Goal: Task Accomplishment & Management: Use online tool/utility

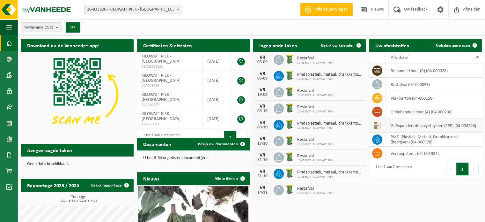
click at [404, 125] on td "geëxpandeerde polyethyleen (EPE) (04-000246)" at bounding box center [434, 126] width 96 height 14
click at [380, 124] on icon at bounding box center [377, 125] width 6 height 6
click at [413, 123] on td "geëxpandeerde polyethyleen (EPE) (04-000246)" at bounding box center [434, 126] width 96 height 14
click at [459, 47] on span "Ophaling aanvragen" at bounding box center [453, 45] width 34 height 4
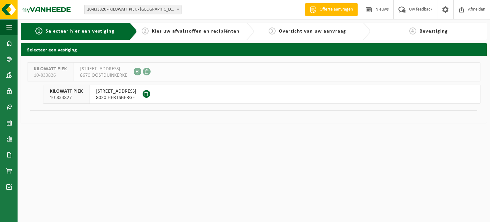
click at [102, 96] on span "8020 HERTSBERGE" at bounding box center [116, 97] width 40 height 6
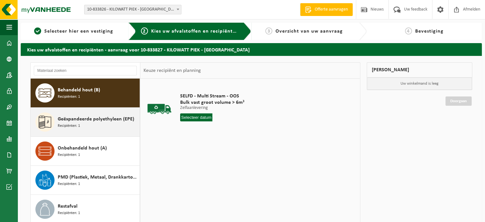
drag, startPoint x: 81, startPoint y: 123, endPoint x: 83, endPoint y: 126, distance: 3.8
click at [82, 124] on div "Geëxpandeerde polyethyleen (EPE) Recipiënten: 1" at bounding box center [98, 121] width 80 height 19
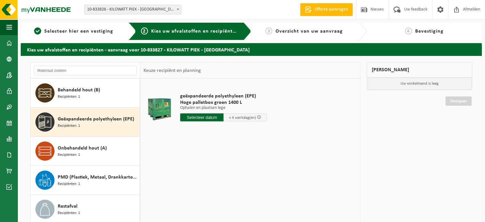
click at [206, 116] on input "text" at bounding box center [201, 117] width 43 height 8
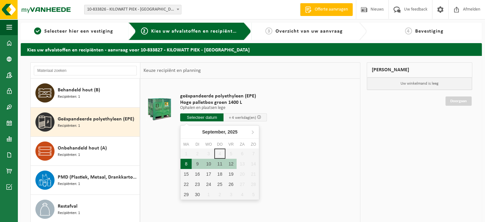
click at [186, 165] on div "8" at bounding box center [186, 163] width 11 height 10
type input "Van 2025-09-08"
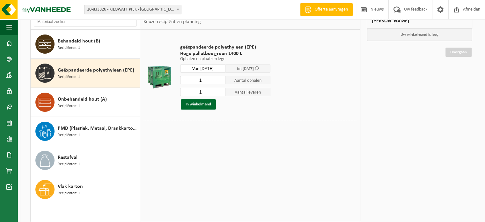
scroll to position [89, 0]
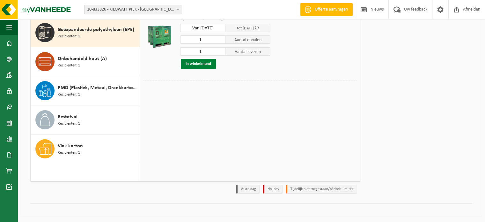
click at [202, 61] on button "In winkelmand" at bounding box center [198, 64] width 35 height 10
click at [448, 42] on link "Doorgaan" at bounding box center [459, 42] width 26 height 9
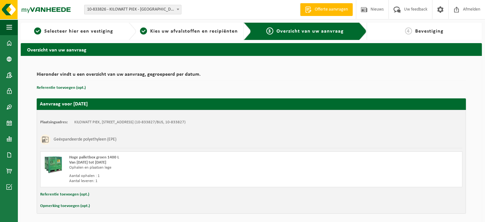
scroll to position [23, 0]
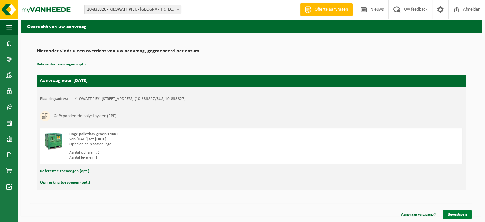
click at [454, 210] on link "Bevestigen" at bounding box center [457, 214] width 29 height 9
